Goal: Check status: Check status

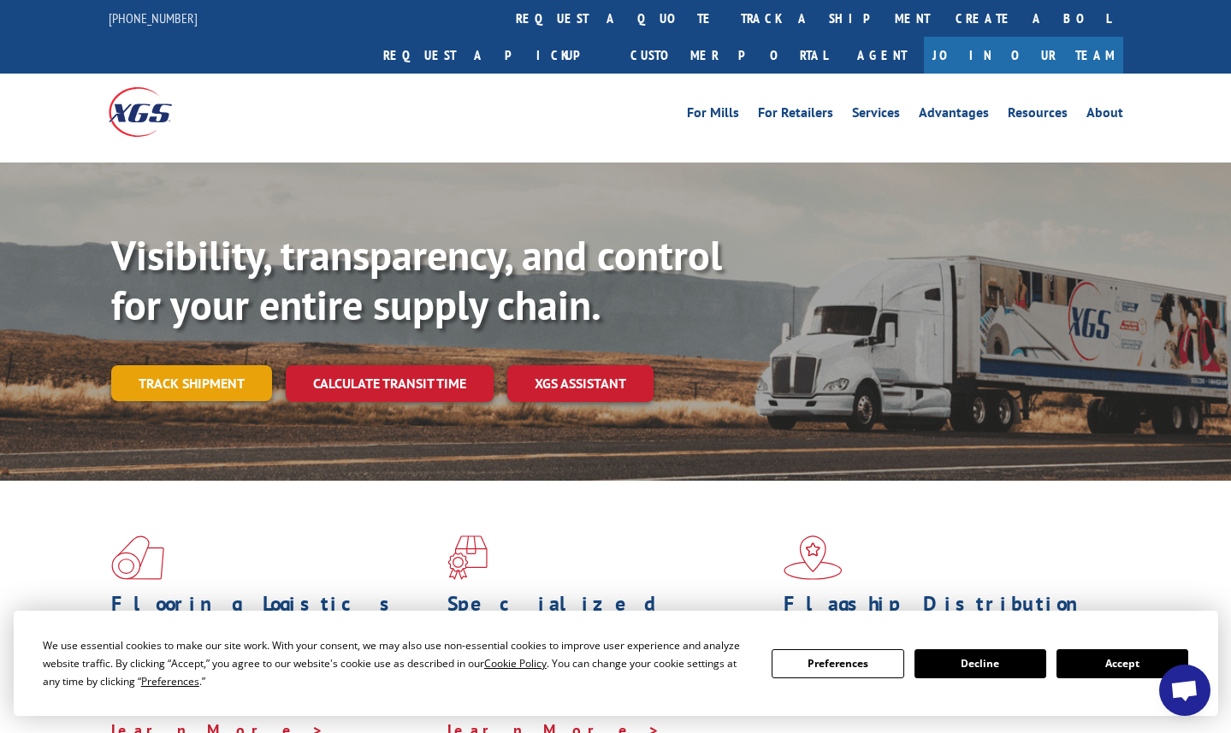
click at [188, 365] on link "Track shipment" at bounding box center [191, 383] width 161 height 36
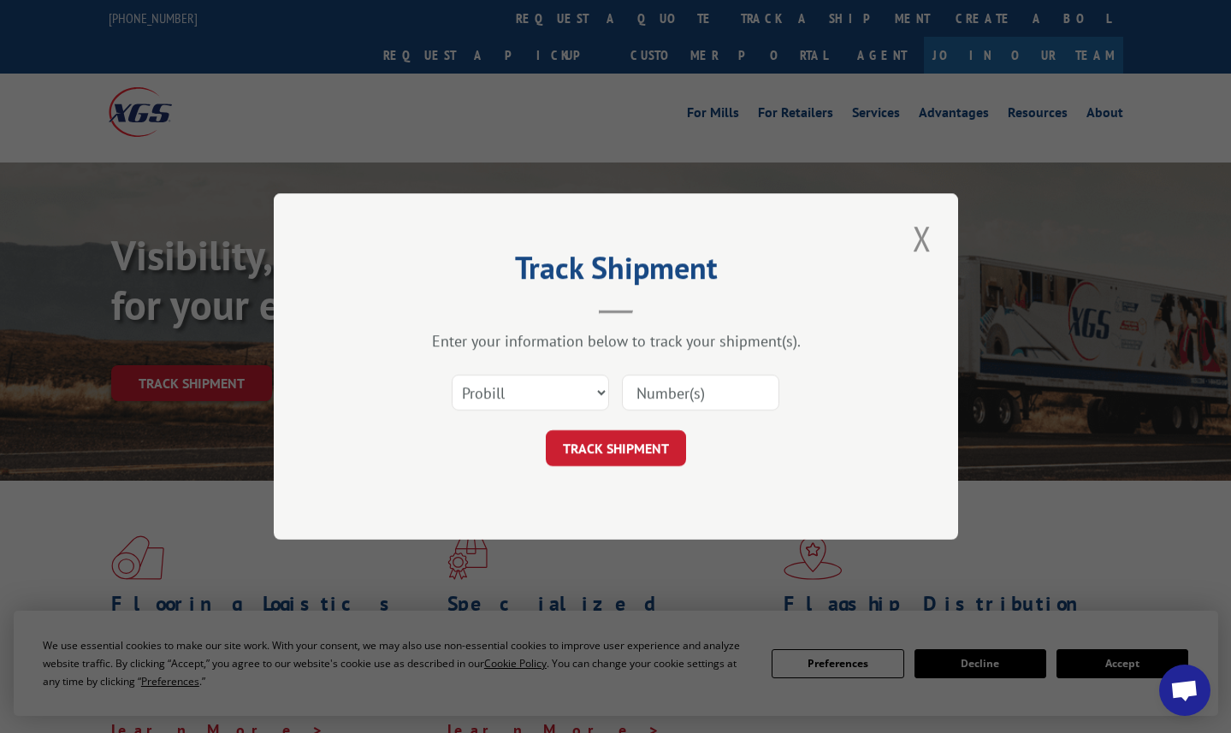
click at [695, 385] on input at bounding box center [700, 393] width 157 height 36
click at [636, 380] on input at bounding box center [700, 393] width 157 height 36
paste input "16564225"
type input "16564225"
drag, startPoint x: 631, startPoint y: 447, endPoint x: 649, endPoint y: 427, distance: 27.2
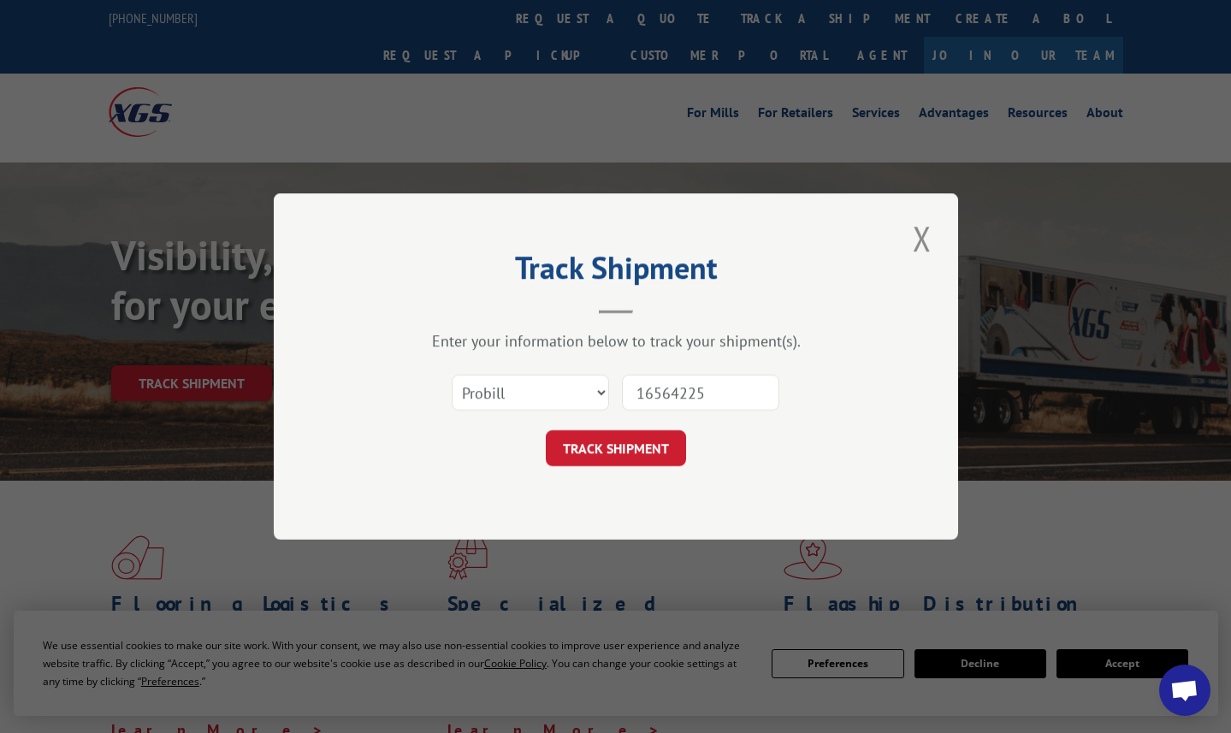
click at [630, 445] on button "TRACK SHIPMENT" at bounding box center [616, 448] width 140 height 36
